Goal: Information Seeking & Learning: Learn about a topic

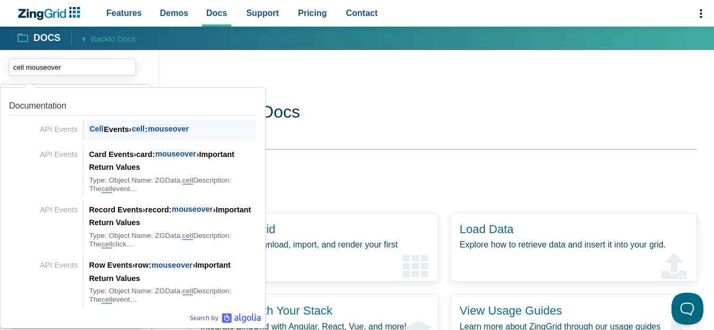
click at [158, 132] on span "mouseover" at bounding box center [168, 129] width 41 height 10
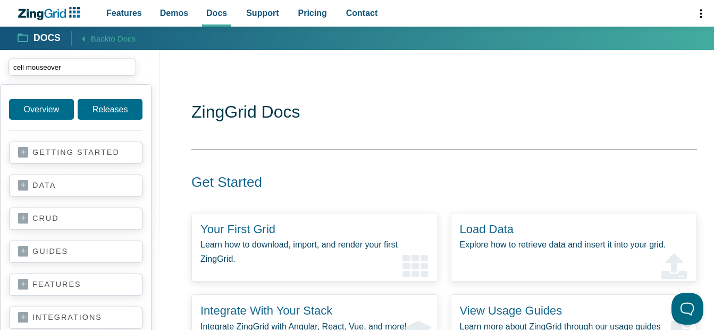
type input "cell mouseover"
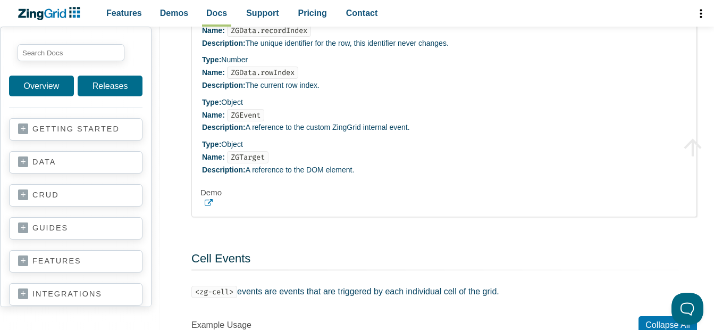
scroll to position [7982, 0]
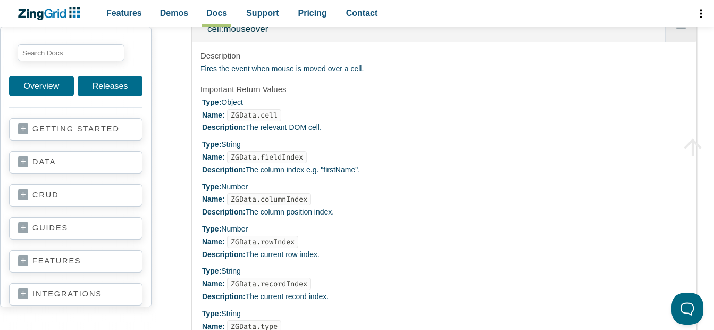
click at [367, 134] on li "Type: Object Name: ZGData.cell Description: The relevant DOM cell." at bounding box center [445, 115] width 486 height 38
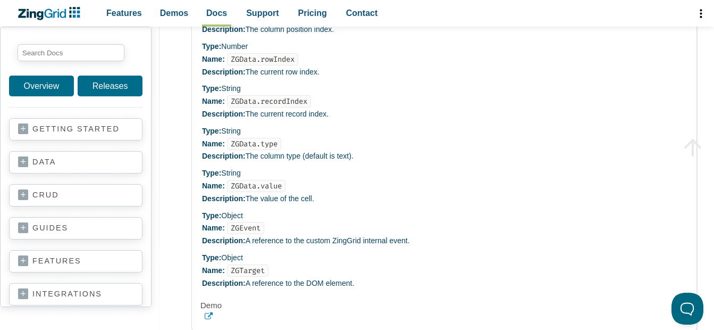
click at [296, 36] on li "Type: Number Name: ZGData.columnIndex Description: The column position index." at bounding box center [445, 17] width 486 height 38
drag, startPoint x: 296, startPoint y: 168, endPoint x: 279, endPoint y: 211, distance: 46.0
click at [279, 78] on li "Type: Number Name: ZGData.rowIndex Description: The current row index." at bounding box center [445, 59] width 486 height 38
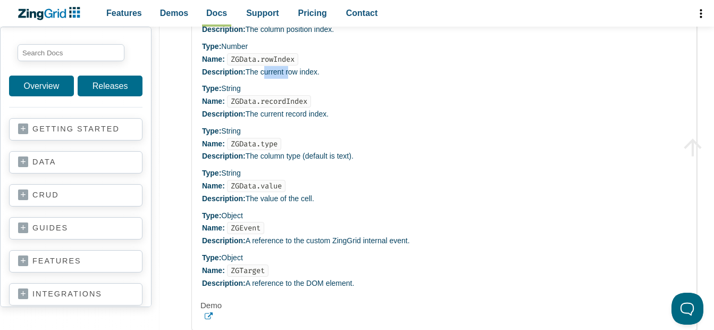
click at [279, 78] on li "Type: Number Name: ZGData.rowIndex Description: The current row index." at bounding box center [445, 59] width 486 height 38
drag, startPoint x: 279, startPoint y: 211, endPoint x: 279, endPoint y: 251, distance: 40.4
click at [279, 120] on li "Type: String Name: ZGData.recordIndex Description: The current record index." at bounding box center [445, 101] width 486 height 38
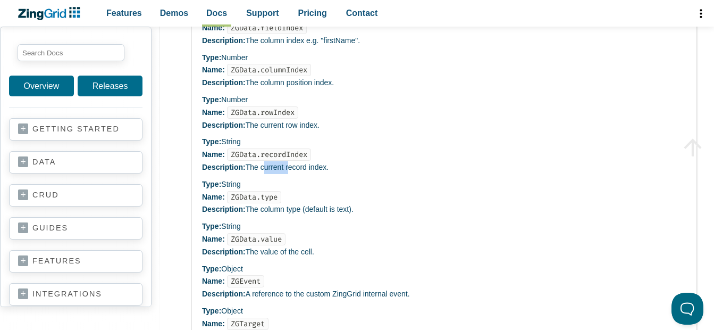
scroll to position [8217, 0]
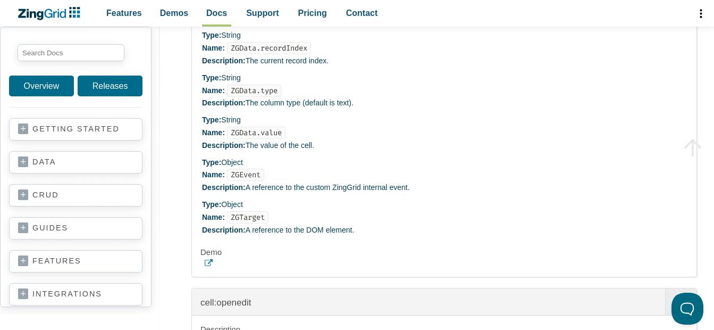
click at [297, 110] on li "Type: String Name: ZGData.type Description: The column type (default is text)." at bounding box center [445, 91] width 486 height 38
drag, startPoint x: 297, startPoint y: 239, endPoint x: 289, endPoint y: 285, distance: 46.4
click at [289, 152] on li "Type: String Name: ZGData.value Description: The value of the cell." at bounding box center [445, 133] width 486 height 38
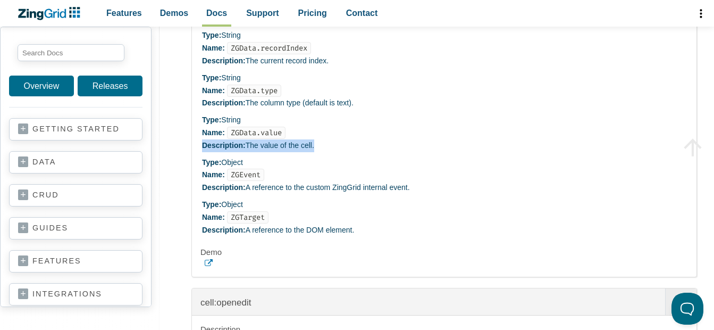
click at [289, 152] on li "Type: String Name: ZGData.value Description: The value of the cell." at bounding box center [445, 133] width 486 height 38
drag, startPoint x: 279, startPoint y: 228, endPoint x: 227, endPoint y: 227, distance: 52.1
click at [227, 97] on code "ZGData.type" at bounding box center [254, 91] width 54 height 12
copy code "ZGData.type"
